Goal: Task Accomplishment & Management: Complete application form

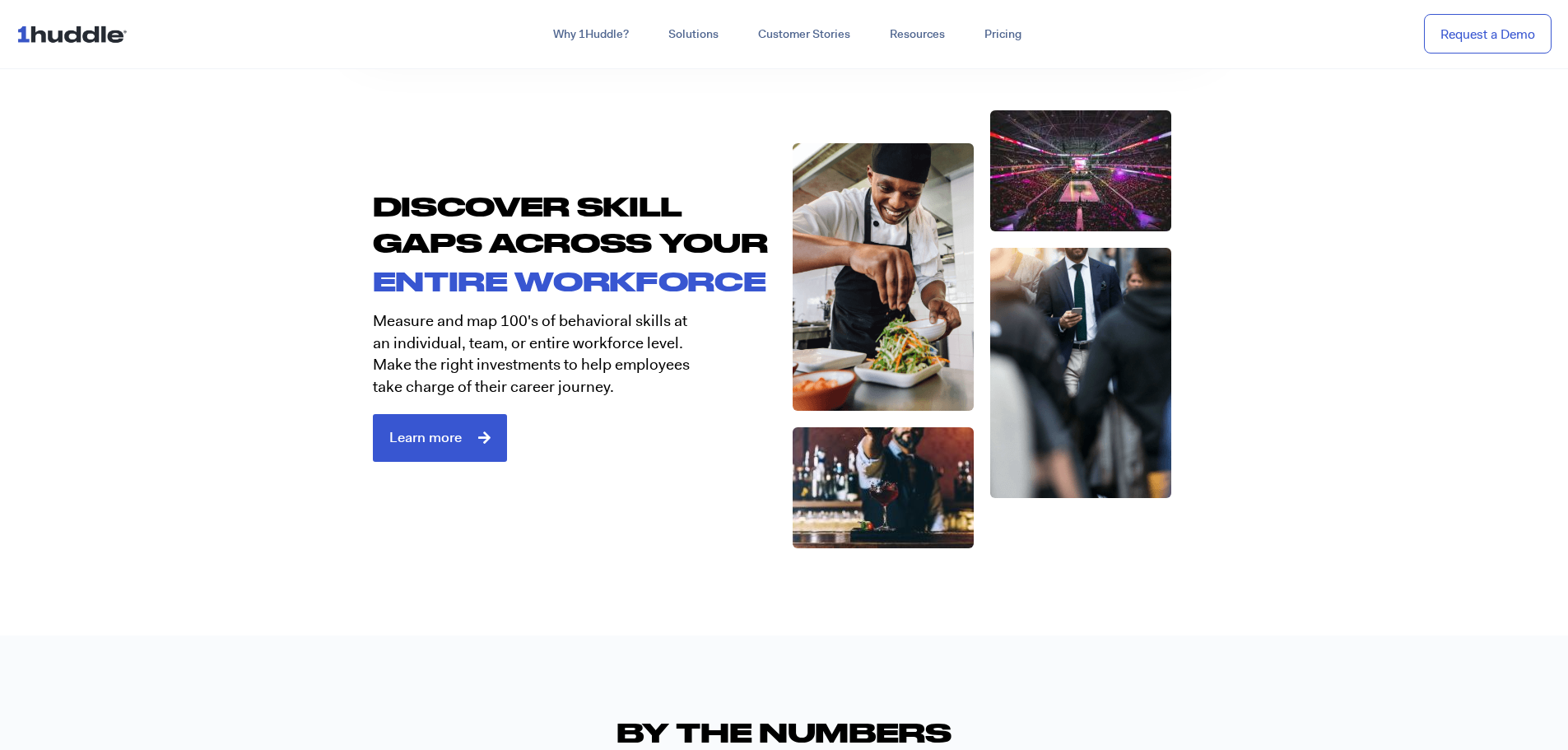
scroll to position [2716, 0]
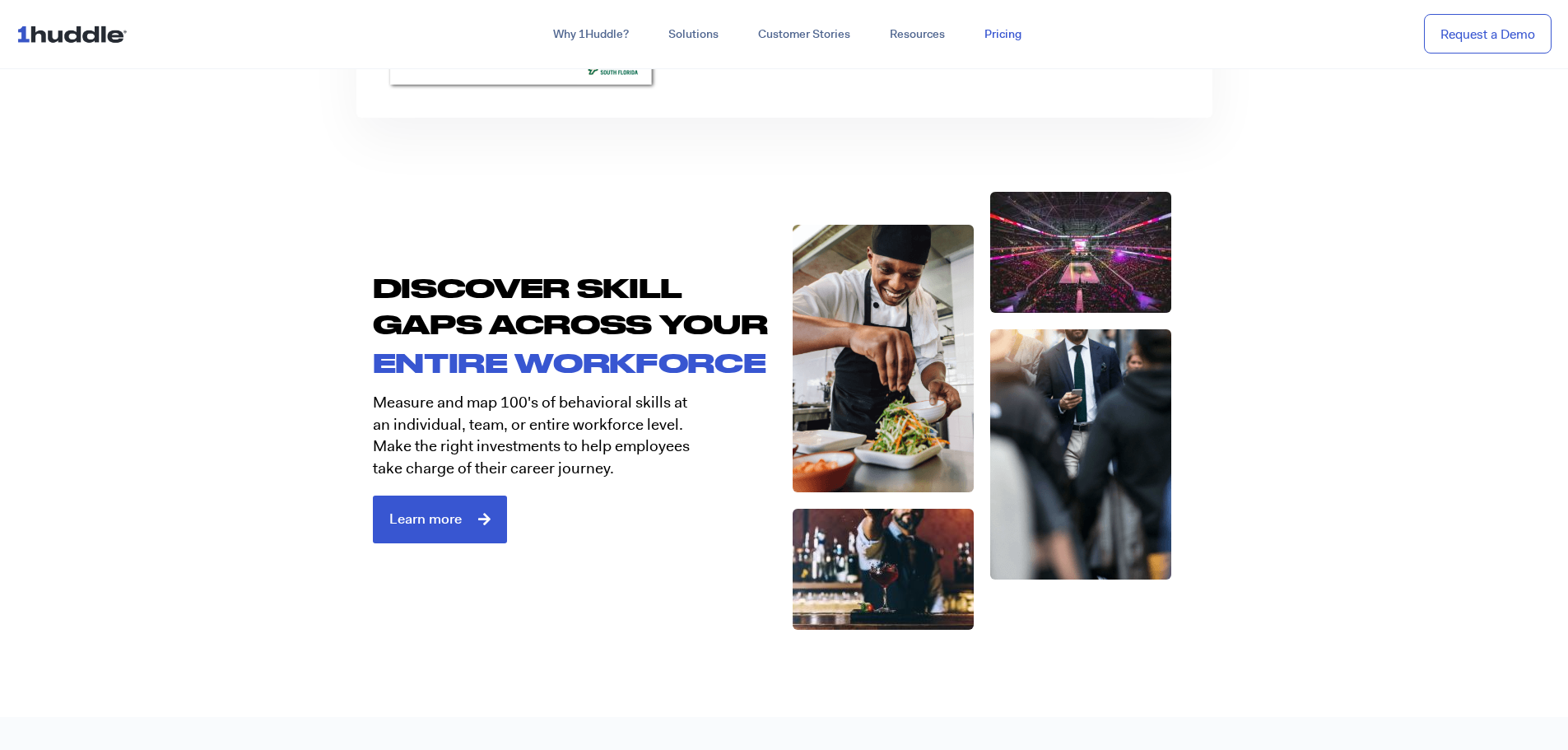
click at [987, 30] on link "Pricing" at bounding box center [1002, 34] width 76 height 30
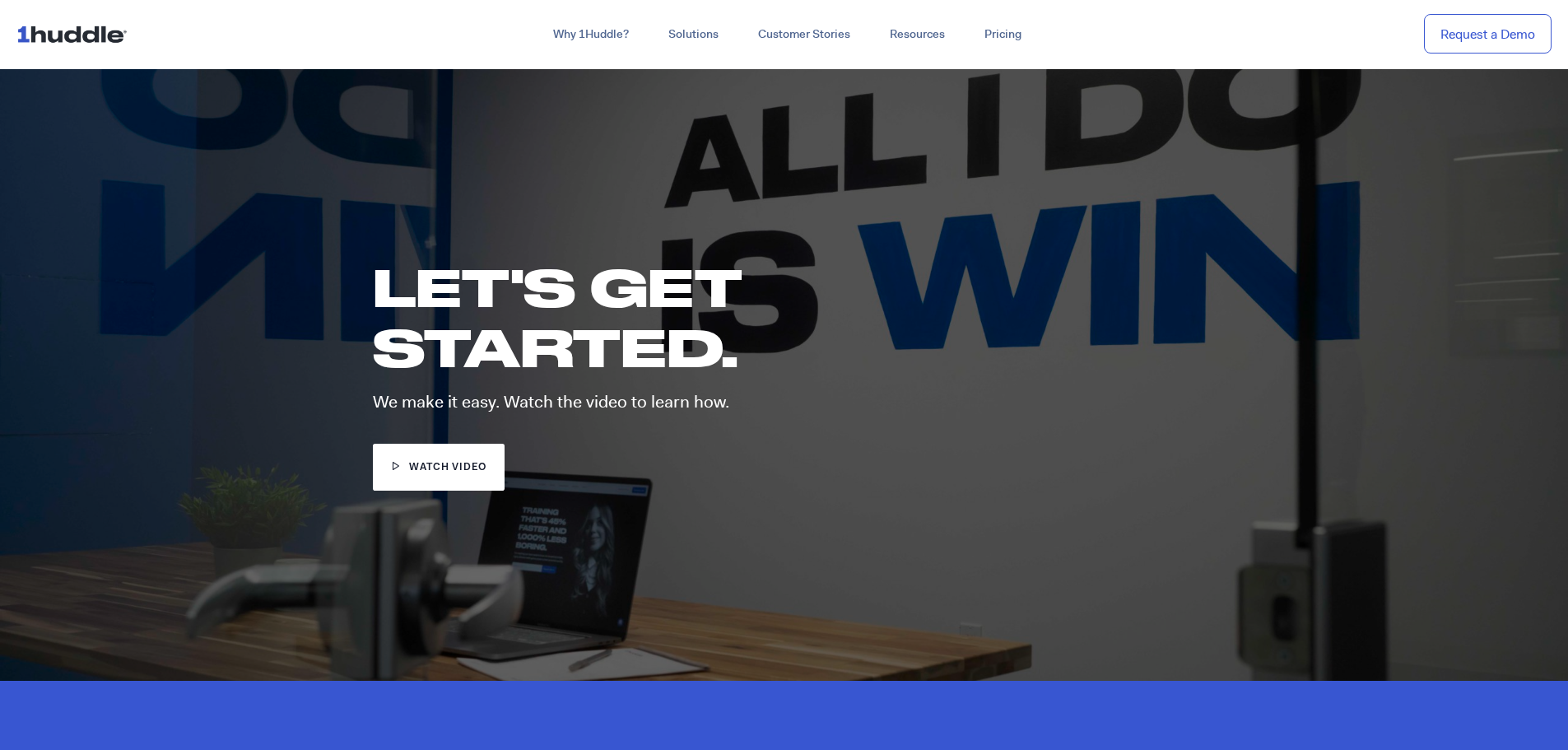
click at [93, 27] on img at bounding box center [74, 33] width 117 height 31
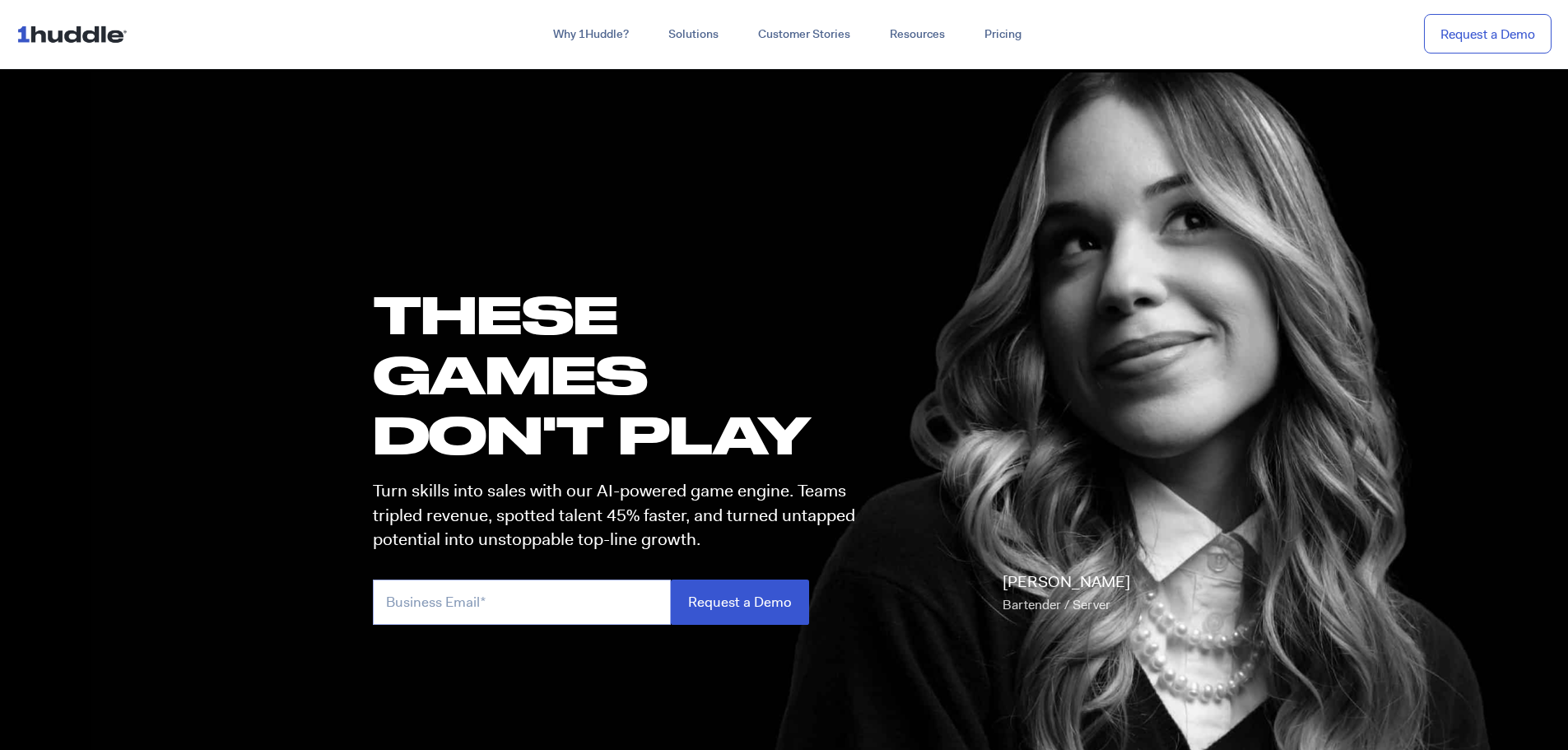
click at [427, 605] on input "email" at bounding box center [521, 602] width 297 height 46
type input "lharn2007@gmail.com"
click at [719, 614] on input "Request a Demo" at bounding box center [739, 602] width 138 height 46
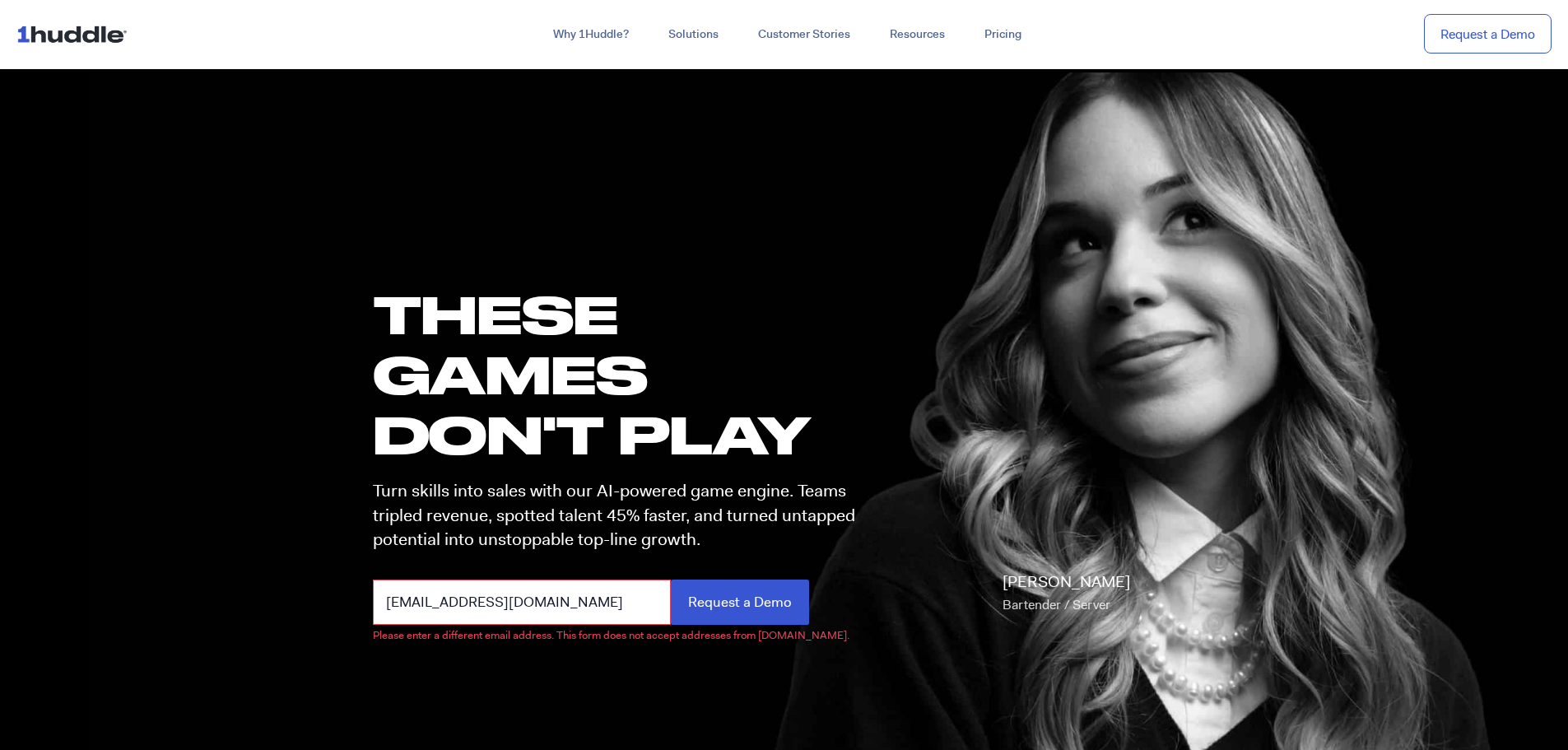
drag, startPoint x: 590, startPoint y: 592, endPoint x: 172, endPoint y: 546, distance: 420.5
click at [172, 546] on section "these GAMES DON'T PLAY Turn skills into sales with our AI-powered game engine. …" at bounding box center [784, 447] width 1568 height 764
